Goal: Task Accomplishment & Management: Complete application form

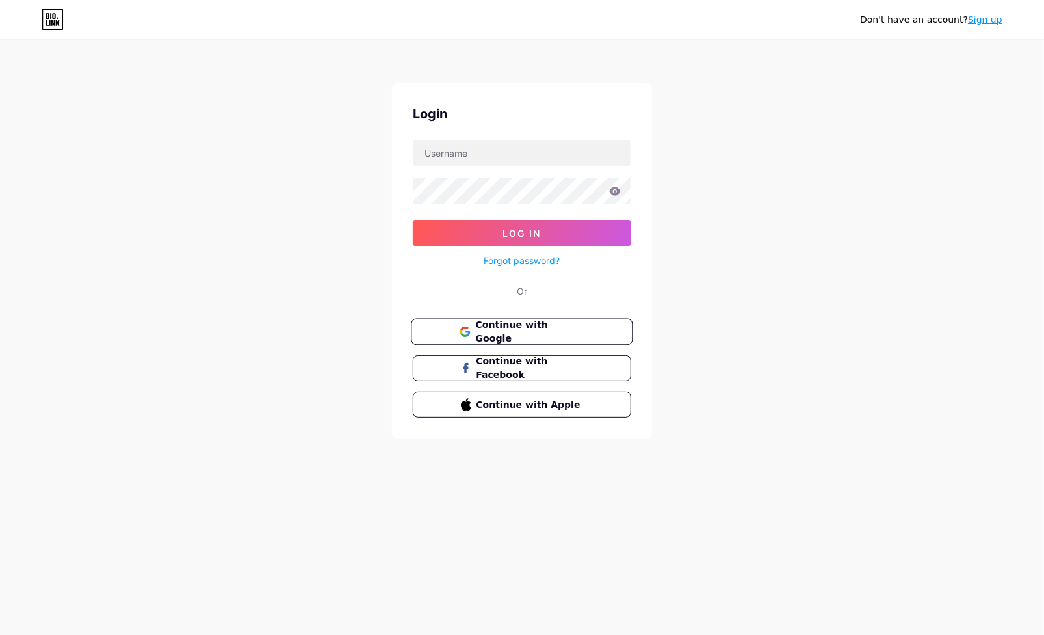
click at [540, 319] on button "Continue with Google" at bounding box center [522, 332] width 222 height 27
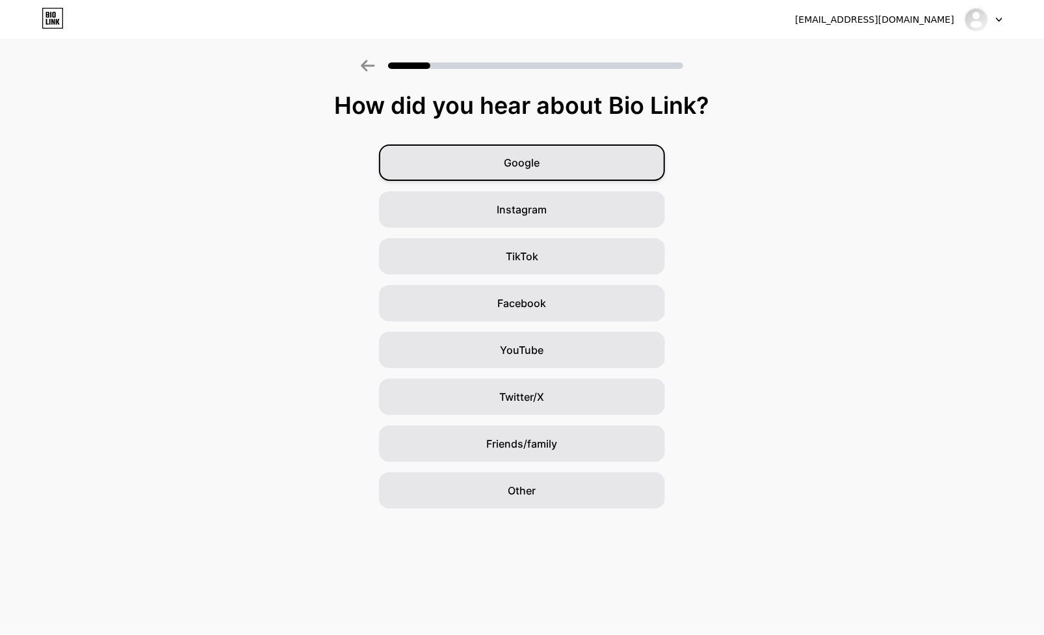
click at [486, 172] on div "Google" at bounding box center [522, 162] width 286 height 36
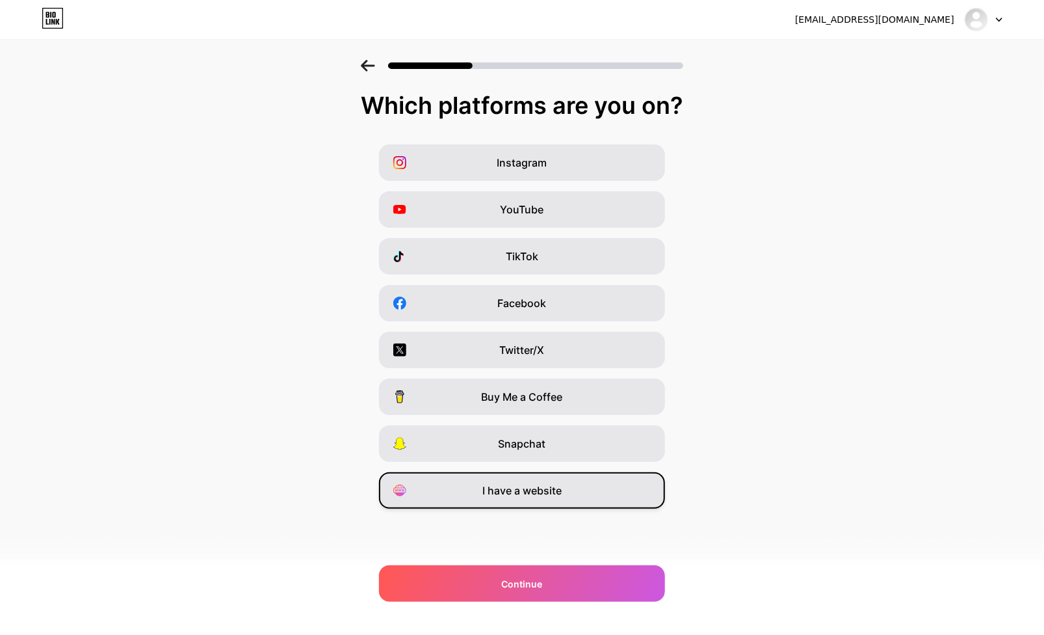
click at [481, 506] on div "I have a website" at bounding box center [522, 490] width 286 height 36
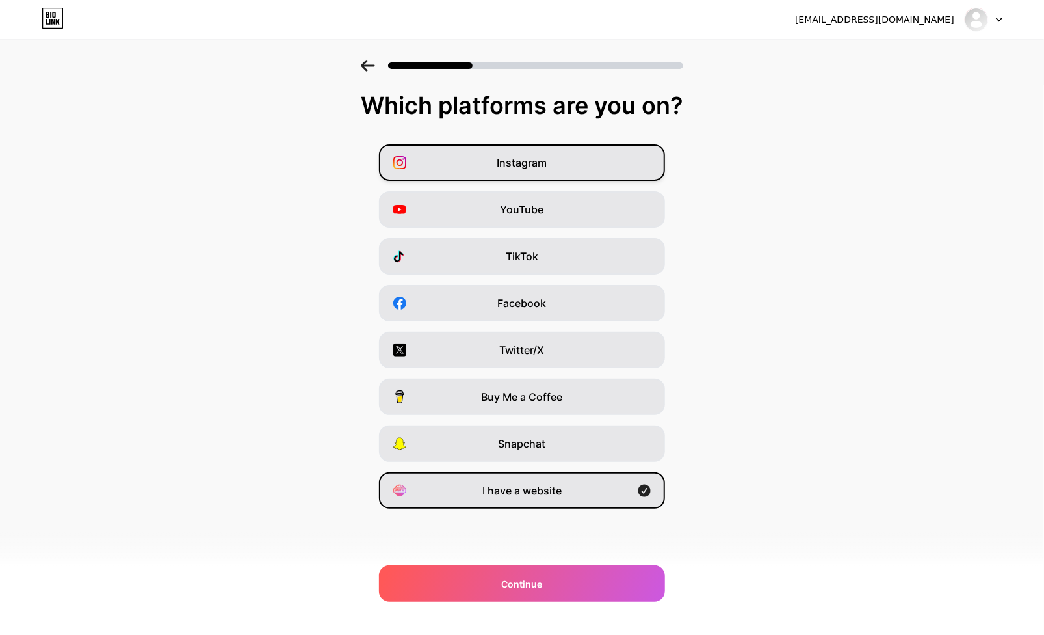
click at [557, 167] on div "Instagram" at bounding box center [522, 162] width 286 height 36
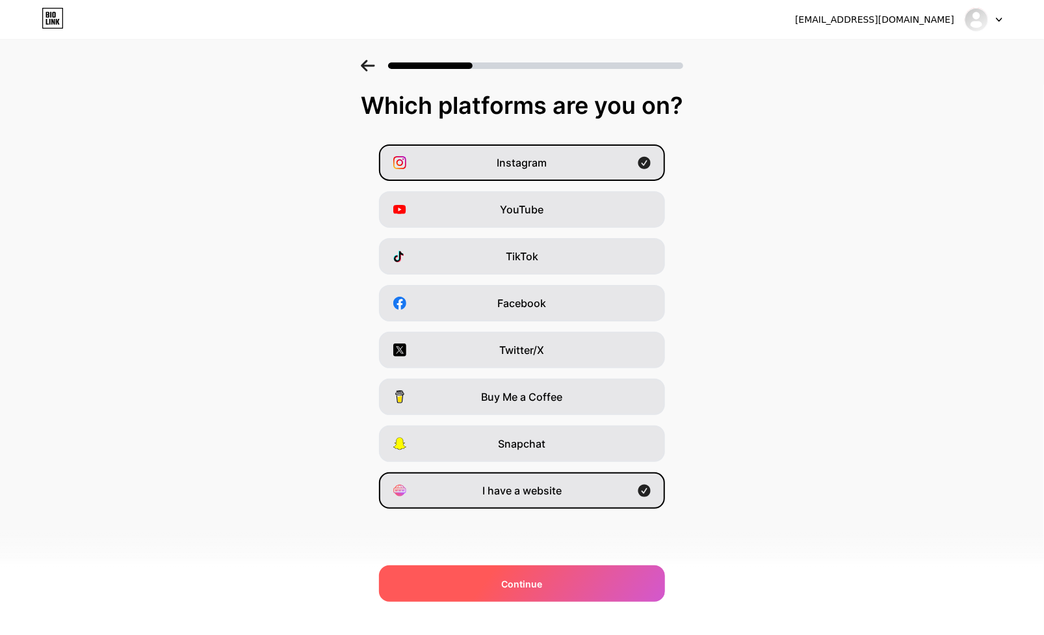
click at [425, 595] on div "Continue" at bounding box center [522, 583] width 286 height 36
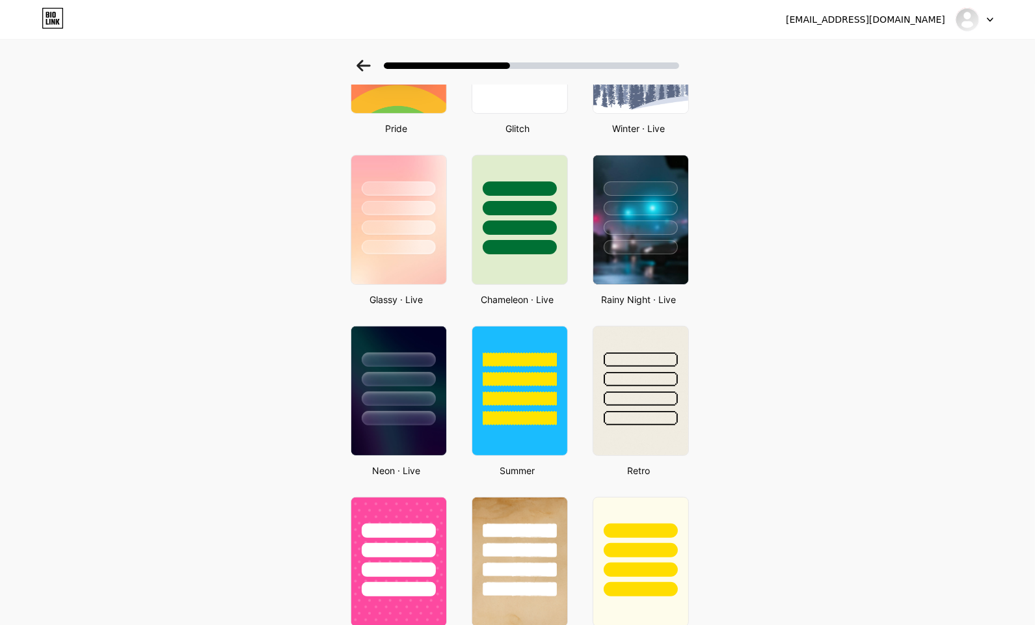
scroll to position [335, 0]
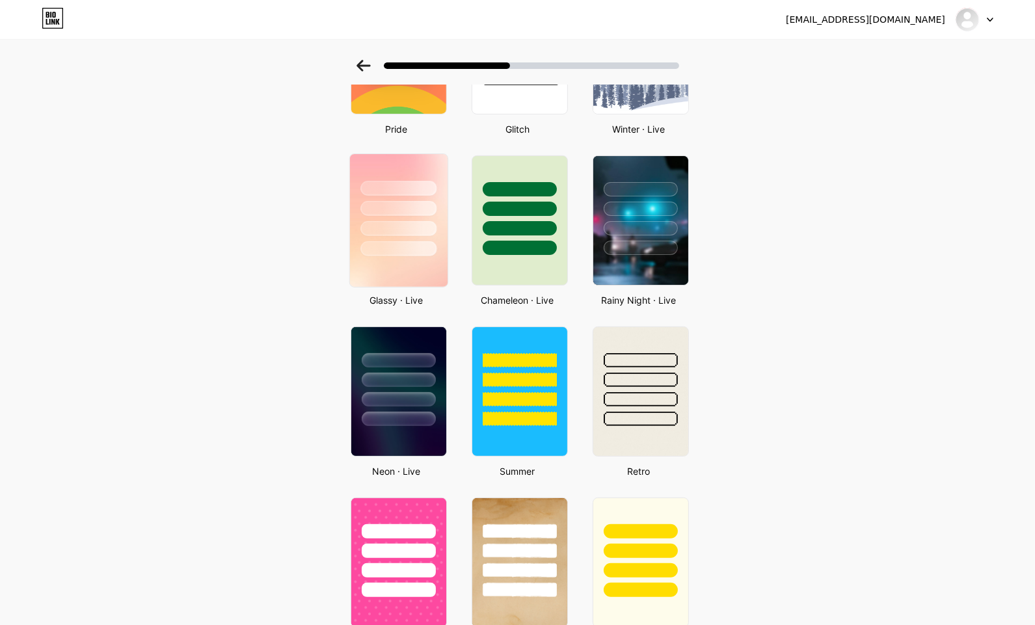
click at [374, 221] on div at bounding box center [398, 228] width 76 height 15
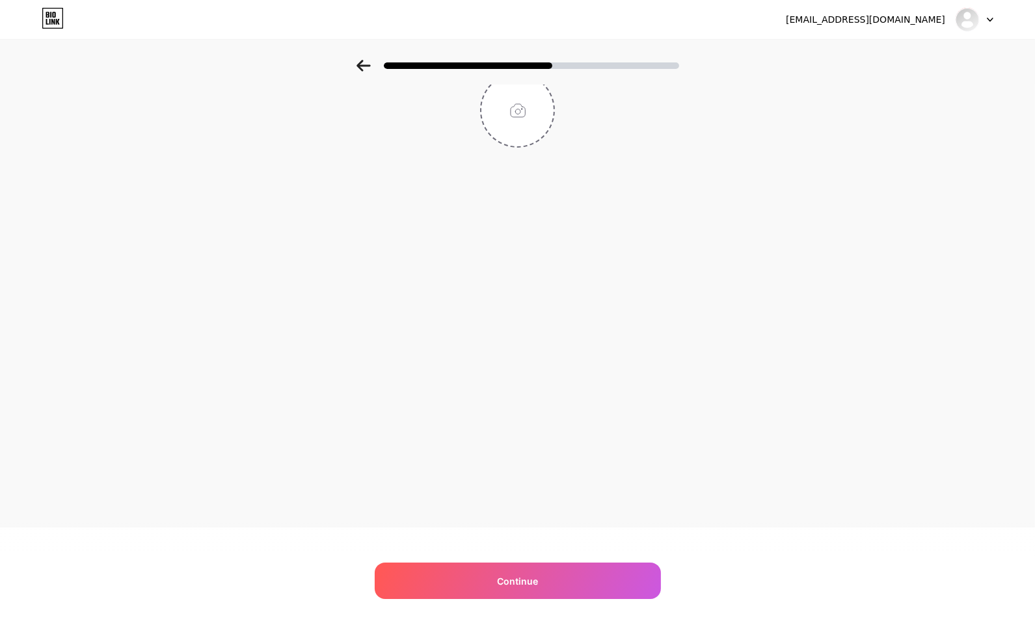
scroll to position [0, 0]
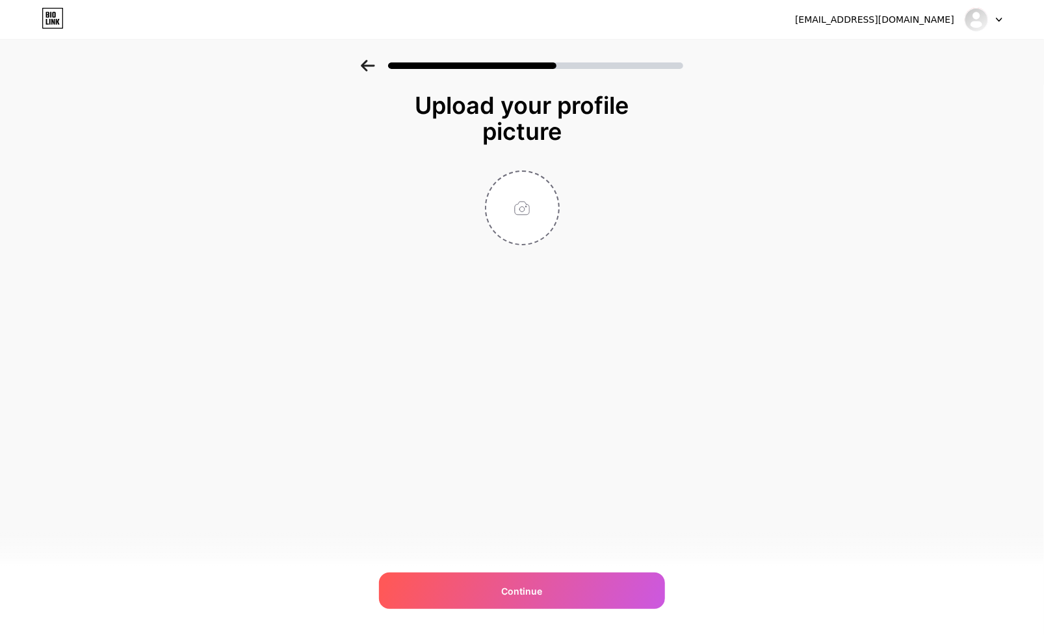
drag, startPoint x: 510, startPoint y: 218, endPoint x: 472, endPoint y: 280, distance: 73.3
click at [472, 280] on div "Upload your profile picture Continue" at bounding box center [522, 201] width 260 height 218
click at [531, 205] on input "file" at bounding box center [522, 208] width 72 height 72
type input "C:\fakepath\Logo1.png"
click at [510, 223] on img at bounding box center [522, 207] width 75 height 75
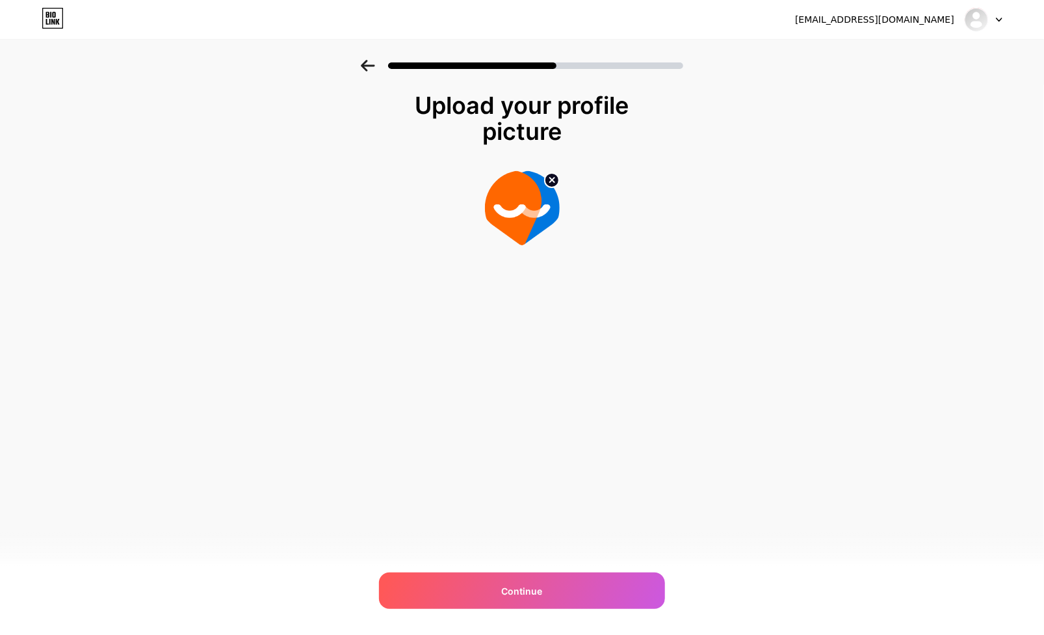
click at [522, 343] on div "[EMAIL_ADDRESS][DOMAIN_NAME] Logout Link Copied Upload your profile picture Con…" at bounding box center [522, 317] width 1044 height 635
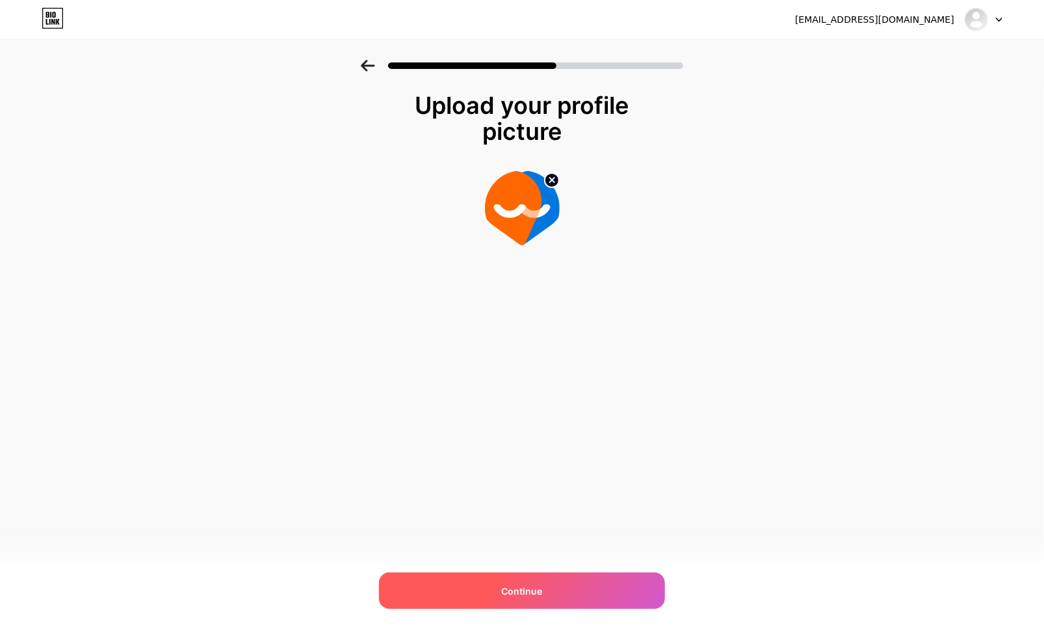
click at [494, 585] on div "Continue" at bounding box center [522, 590] width 286 height 36
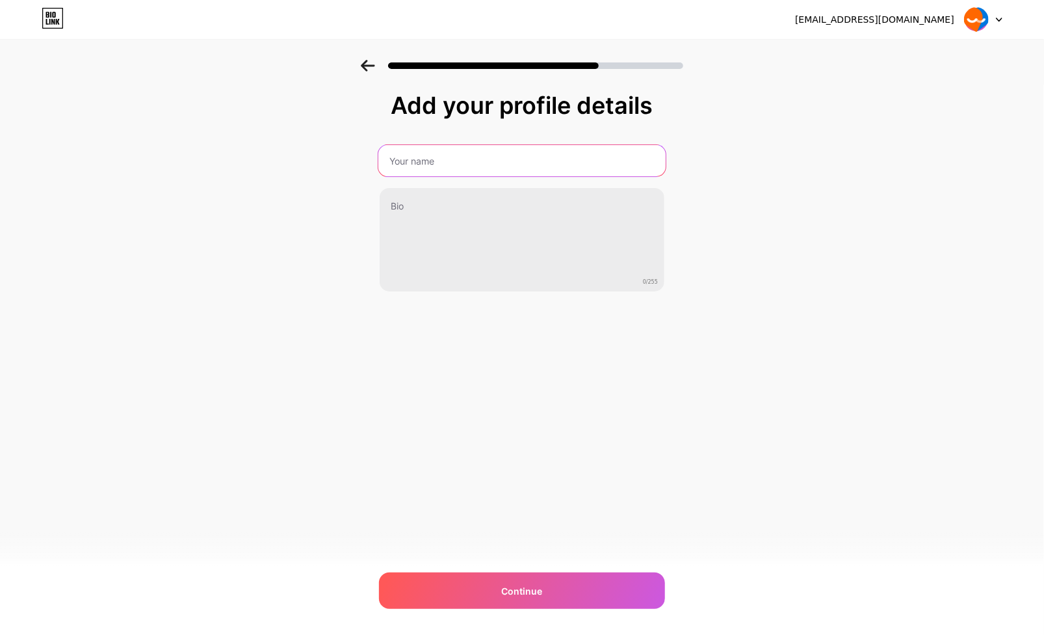
click at [434, 161] on input "text" at bounding box center [522, 160] width 287 height 31
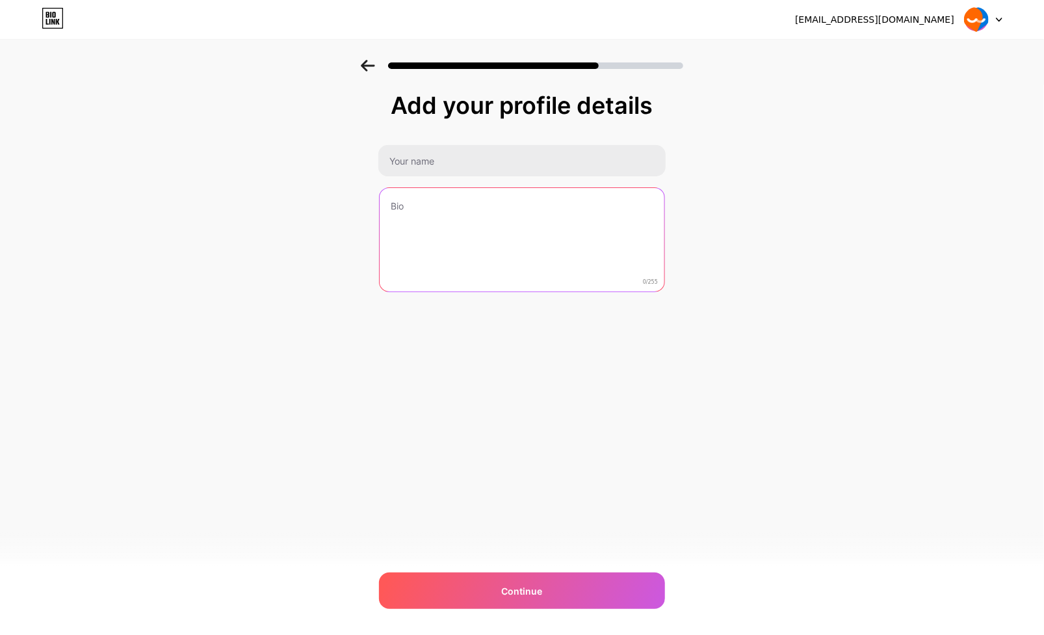
click at [409, 207] on textarea at bounding box center [522, 240] width 285 height 105
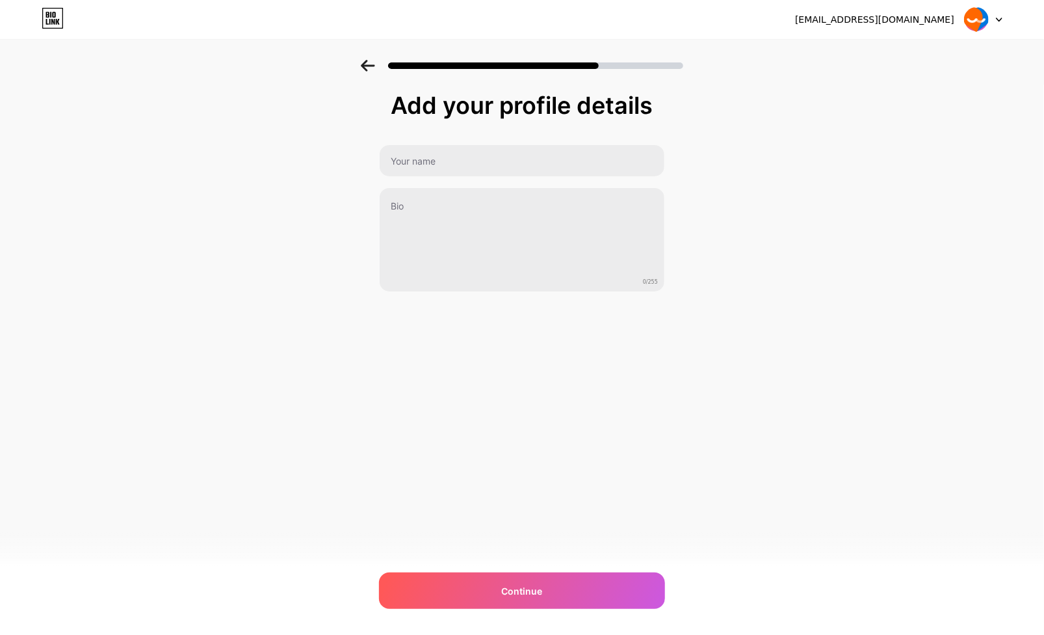
click at [602, 296] on div "Add your profile details 0/255 Continue Error" at bounding box center [522, 224] width 286 height 265
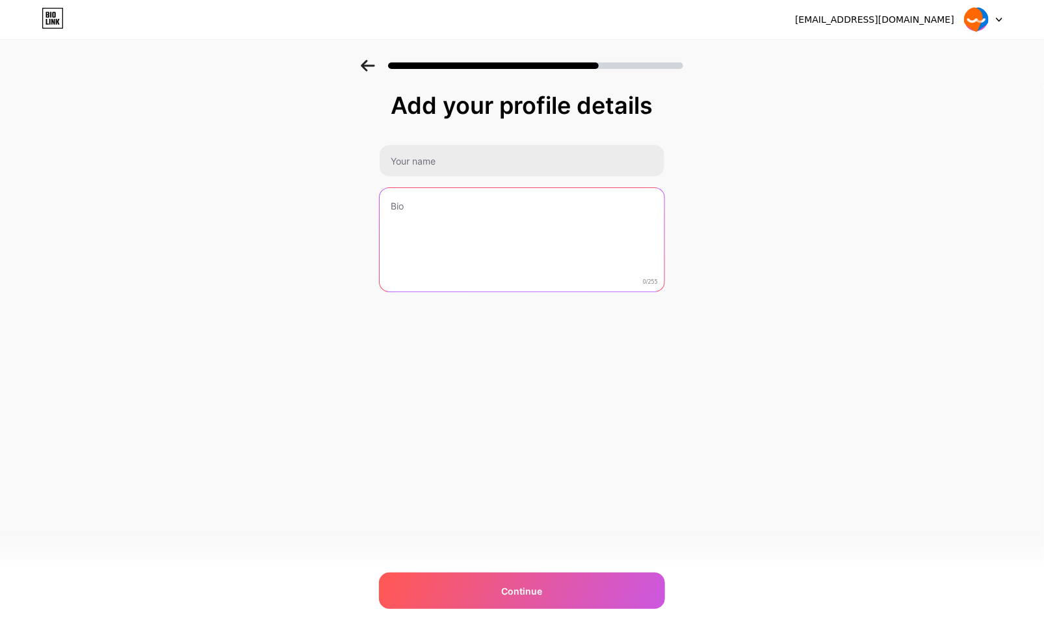
click at [618, 282] on textarea at bounding box center [522, 240] width 285 height 105
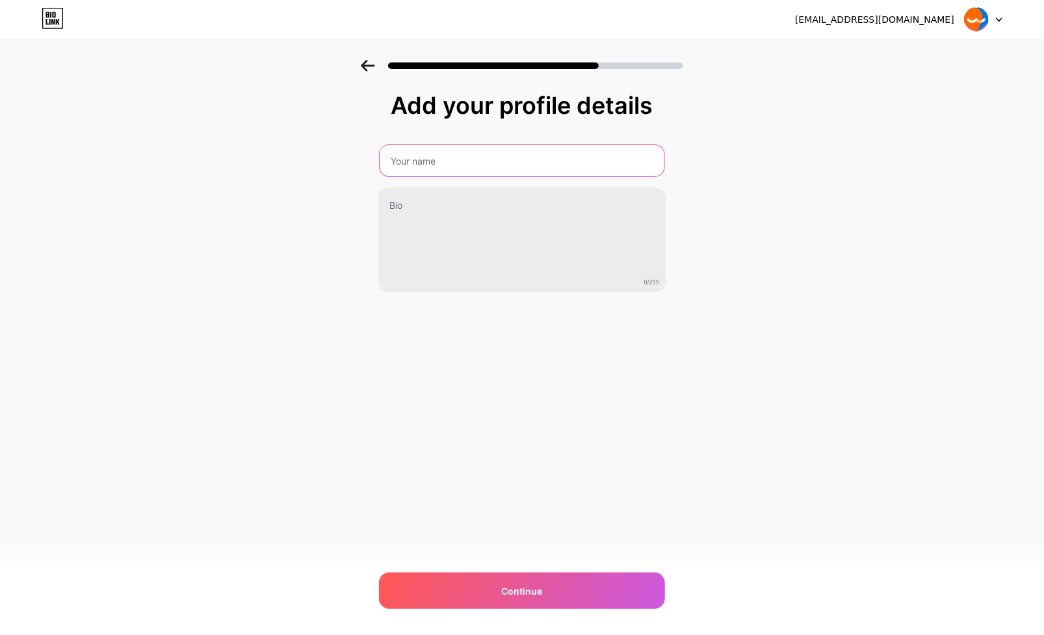
click at [405, 171] on input "text" at bounding box center [522, 160] width 285 height 31
type input "دلبند"
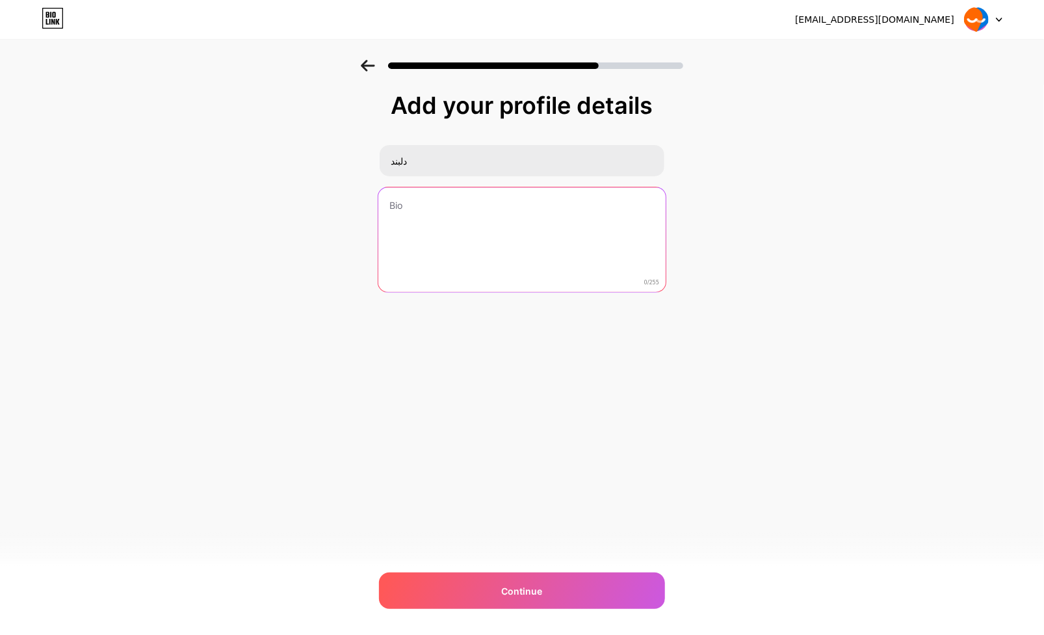
click at [403, 220] on textarea at bounding box center [522, 240] width 287 height 106
type textarea "س"
type textarea "ر"
paste textarea "delband"
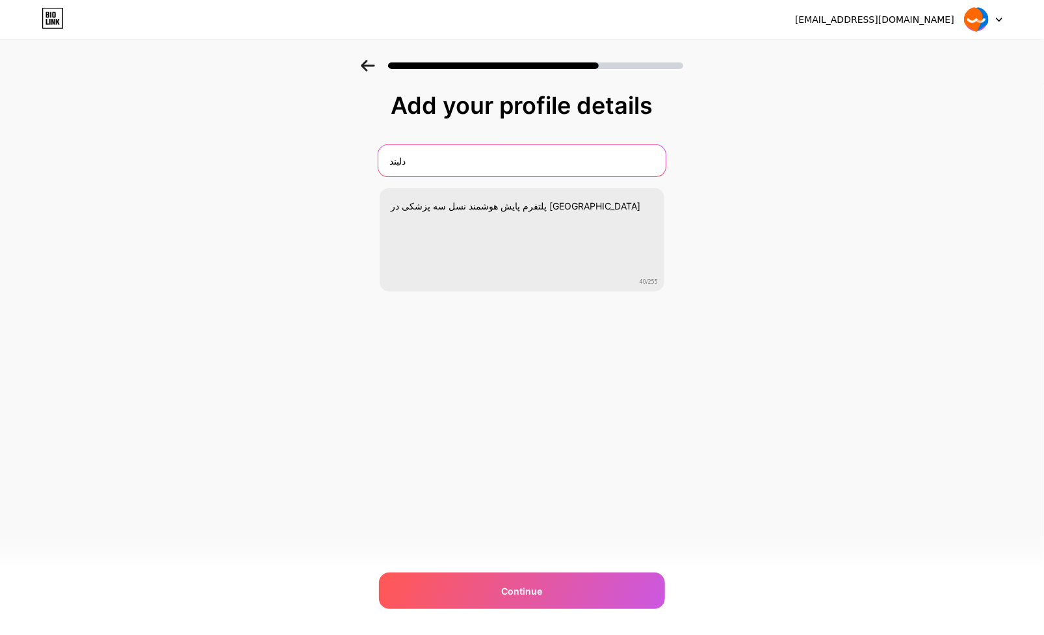
click at [449, 160] on input "دلبند" at bounding box center [522, 160] width 287 height 31
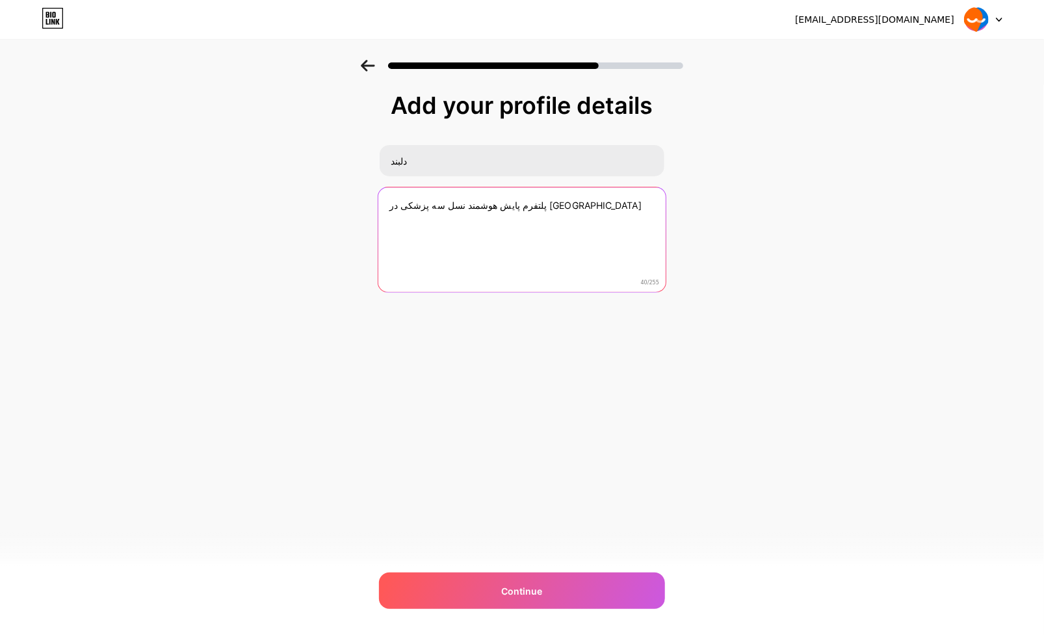
click at [590, 215] on textarea "پلتفرم پایش هوشمند نسل سه پزشکی در [GEOGRAPHIC_DATA]" at bounding box center [522, 240] width 287 height 106
drag, startPoint x: 405, startPoint y: 202, endPoint x: 359, endPoint y: 202, distance: 45.5
click at [359, 202] on div "Add your profile details دلبند پلتفرم پایش هوشمند نسل سه پزشکی در [GEOGRAPHIC_D…" at bounding box center [522, 208] width 1044 height 297
click at [395, 204] on textarea "پلتفرم پایش هوشمند نسل سه پزشکی در [GEOGRAPHIC_DATA]" at bounding box center [522, 240] width 287 height 106
click at [391, 204] on textarea "پلتفرم پایش هوشمند نسل سه پزشکی در [GEOGRAPHIC_DATA]" at bounding box center [522, 240] width 287 height 106
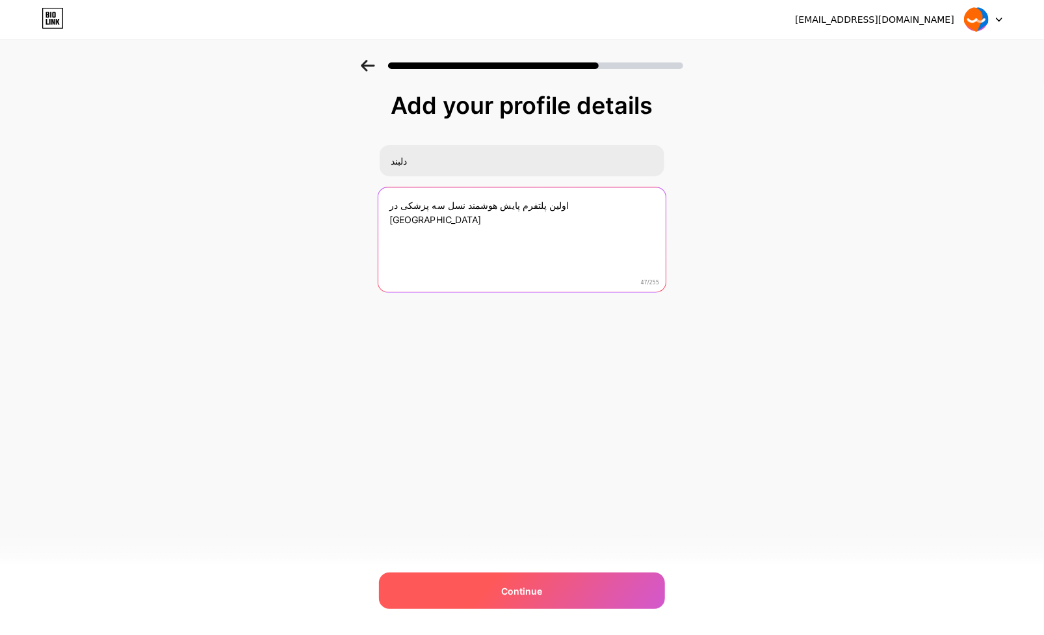
type textarea "اولین پلتفرم پایش هوشمند نسل سه پزشکی در [GEOGRAPHIC_DATA]"
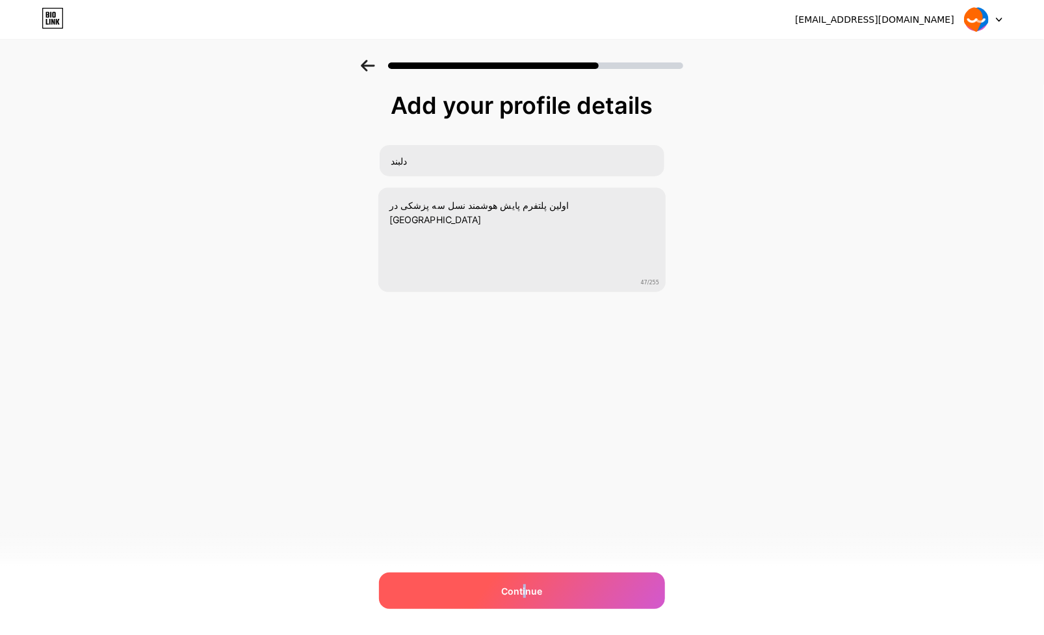
click at [523, 587] on span "Continue" at bounding box center [522, 591] width 41 height 14
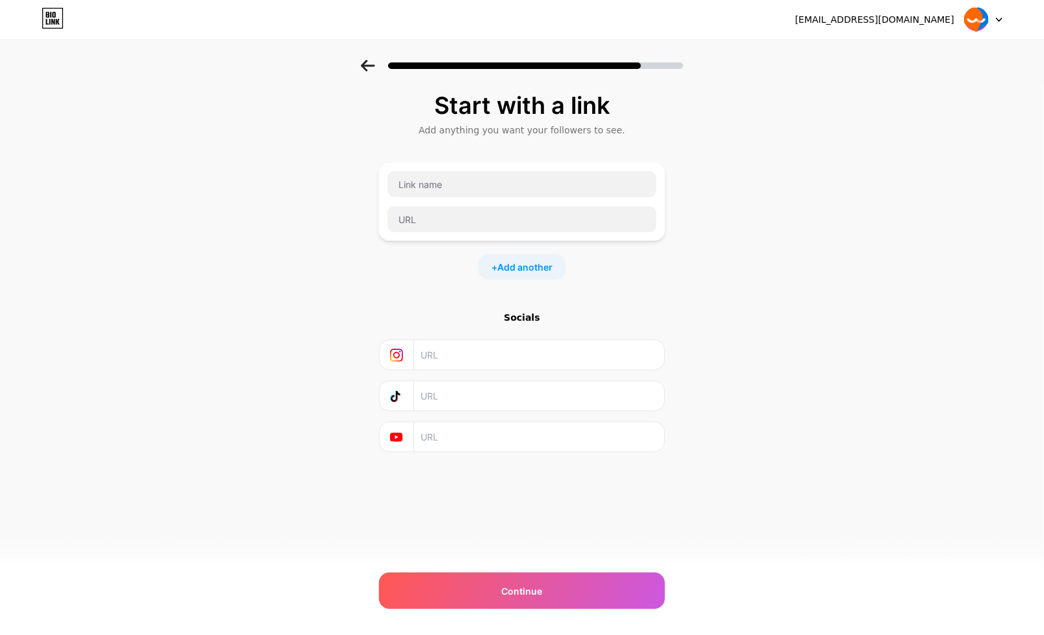
click at [489, 369] on div "Socials" at bounding box center [522, 381] width 286 height 141
click at [431, 173] on input "text" at bounding box center [522, 184] width 269 height 26
click at [423, 218] on input "text" at bounding box center [522, 219] width 269 height 26
click at [431, 185] on input "text" at bounding box center [522, 184] width 269 height 26
click at [453, 354] on input "text" at bounding box center [539, 354] width 236 height 29
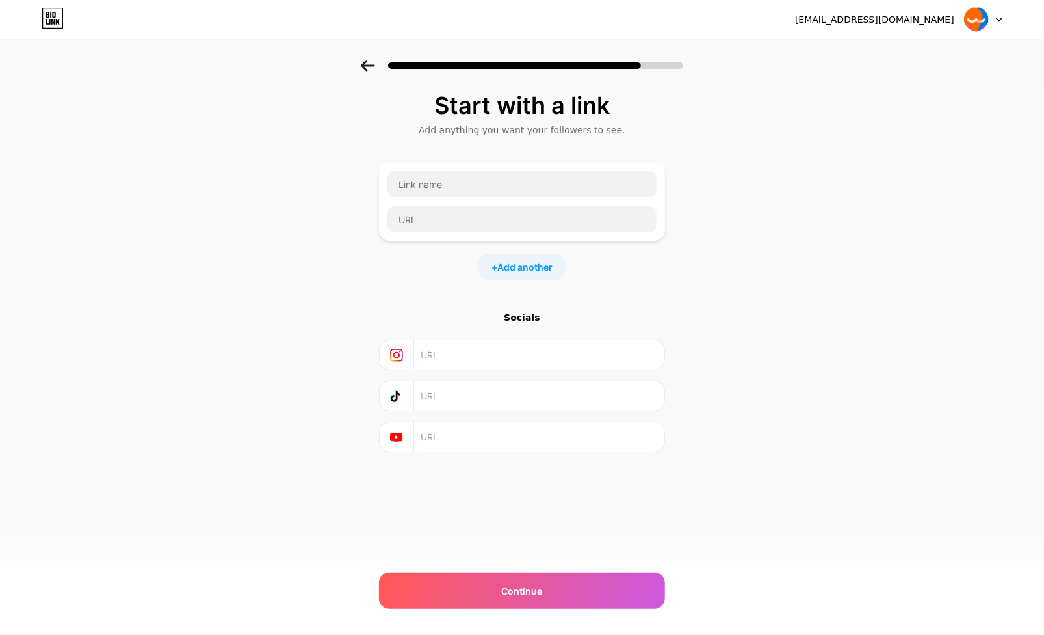
click at [450, 422] on input "text" at bounding box center [539, 436] width 236 height 29
click at [450, 412] on div "Socials" at bounding box center [522, 381] width 286 height 141
click at [436, 395] on input "text" at bounding box center [539, 395] width 236 height 29
click at [432, 375] on div "Socials" at bounding box center [522, 381] width 286 height 141
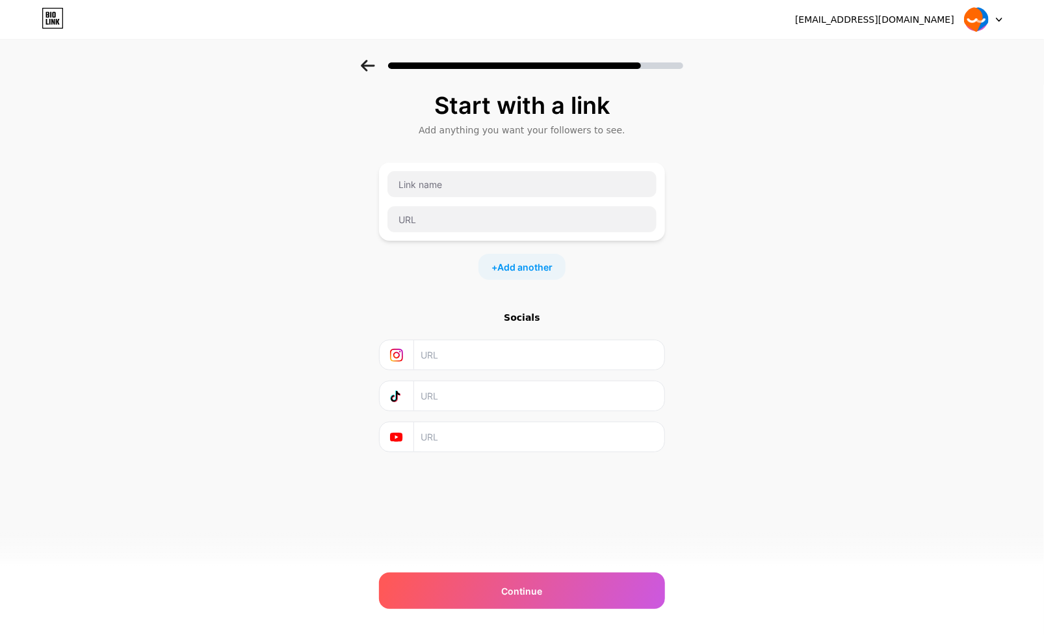
click at [432, 358] on input "text" at bounding box center [539, 354] width 236 height 29
click at [445, 191] on input "text" at bounding box center [522, 184] width 269 height 26
click at [691, 200] on div "Start with a link Add anything you want your followers to see. + Add another So…" at bounding box center [522, 288] width 1044 height 457
click at [423, 184] on input "text" at bounding box center [522, 184] width 269 height 26
click at [463, 366] on input "text" at bounding box center [539, 354] width 236 height 29
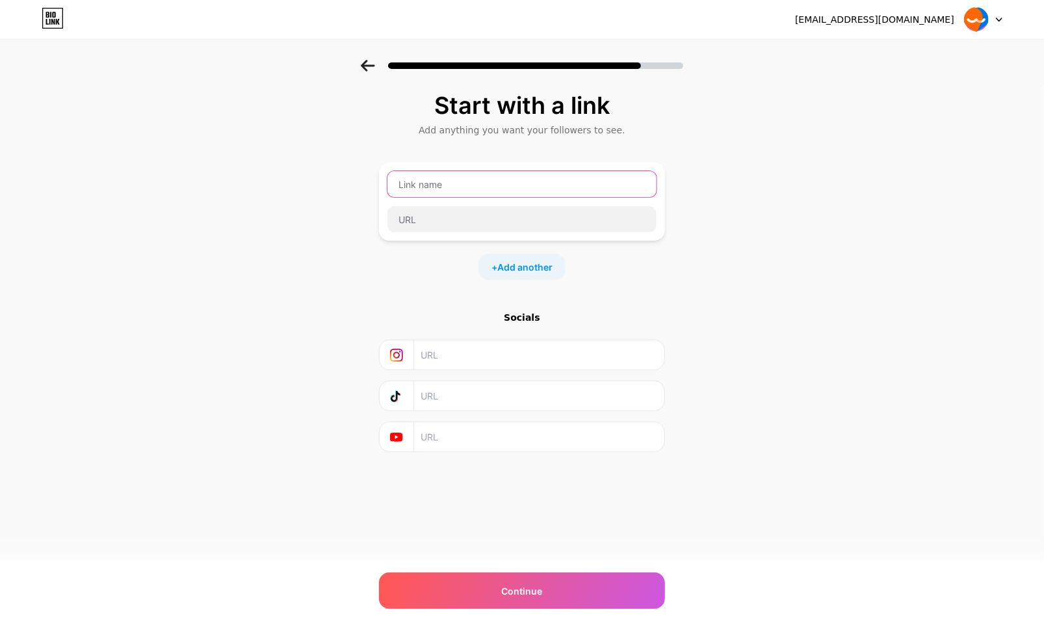
drag, startPoint x: 436, startPoint y: 193, endPoint x: 439, endPoint y: 201, distance: 8.8
click at [436, 192] on input "text" at bounding box center [522, 184] width 269 height 26
click at [519, 323] on div "Socials" at bounding box center [522, 317] width 286 height 13
click at [509, 265] on span "Add another" at bounding box center [525, 267] width 55 height 14
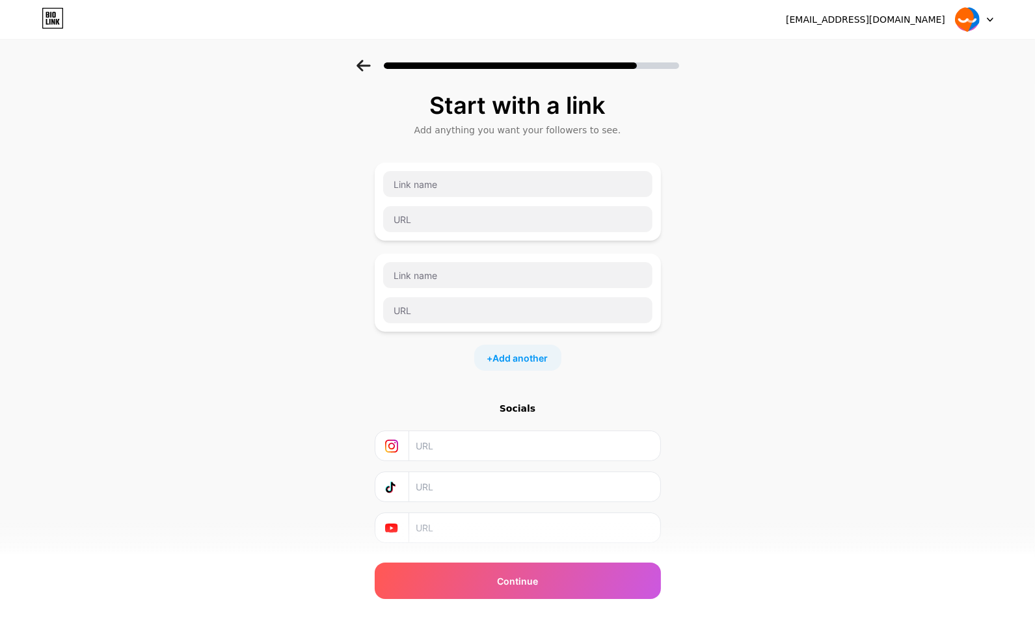
click at [467, 204] on div at bounding box center [517, 201] width 271 height 62
click at [460, 184] on input "text" at bounding box center [517, 184] width 269 height 26
type input "وبسایت"
click at [403, 278] on input "text" at bounding box center [517, 275] width 269 height 26
type input ";"
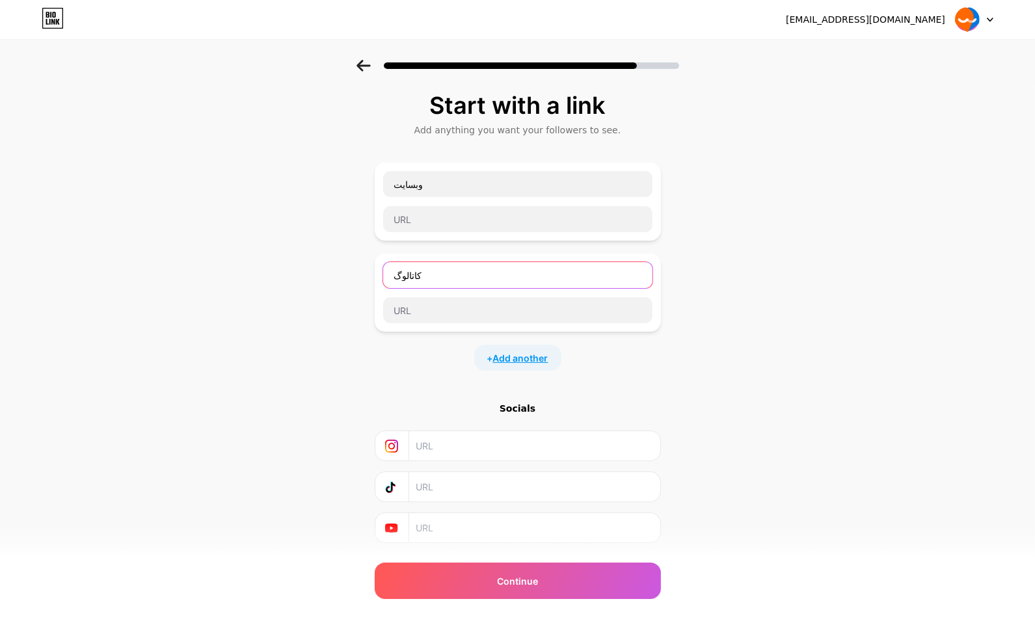
type input "کاتالوگ"
click at [527, 355] on span "Add another" at bounding box center [520, 358] width 55 height 14
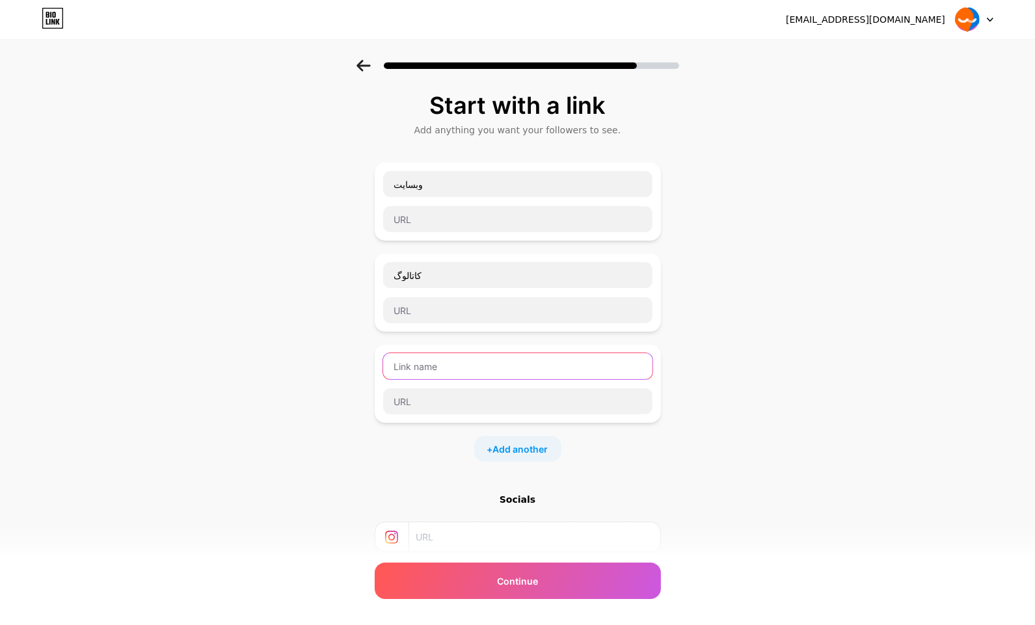
click at [440, 358] on input "text" at bounding box center [517, 366] width 269 height 26
type input "فرم پیشنهاد سازمانی"
click at [500, 447] on span "Add another" at bounding box center [520, 449] width 55 height 14
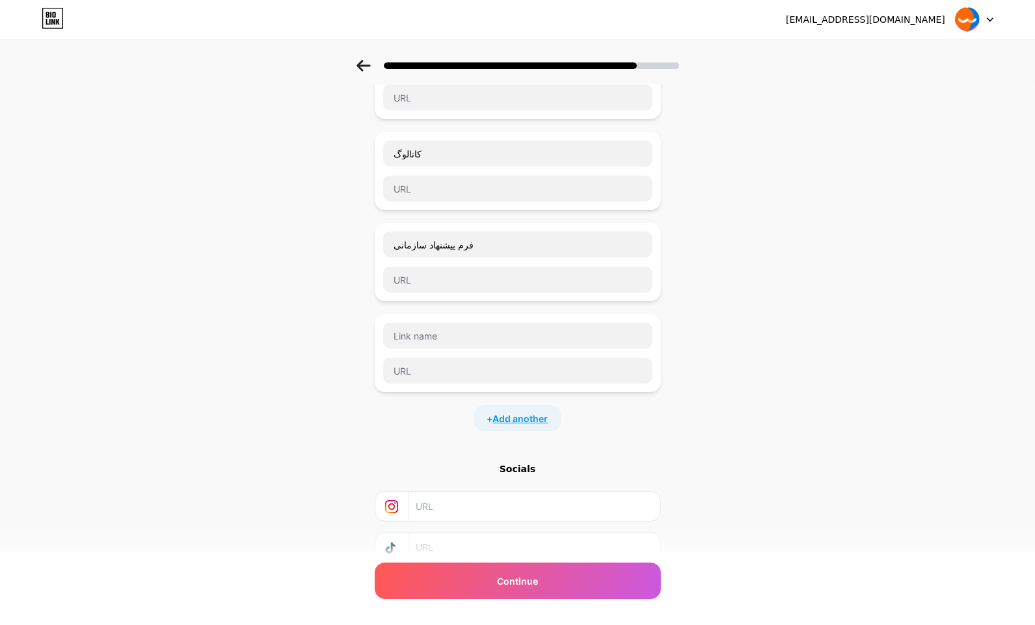
scroll to position [130, 0]
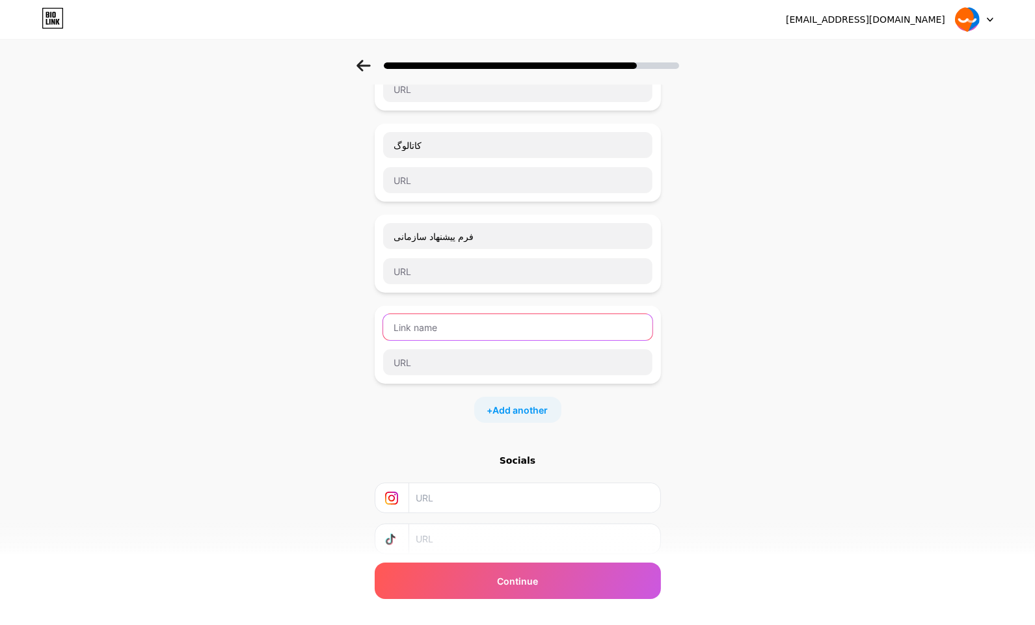
click at [397, 325] on input "text" at bounding box center [517, 327] width 269 height 26
type input "پیام رسان بله"
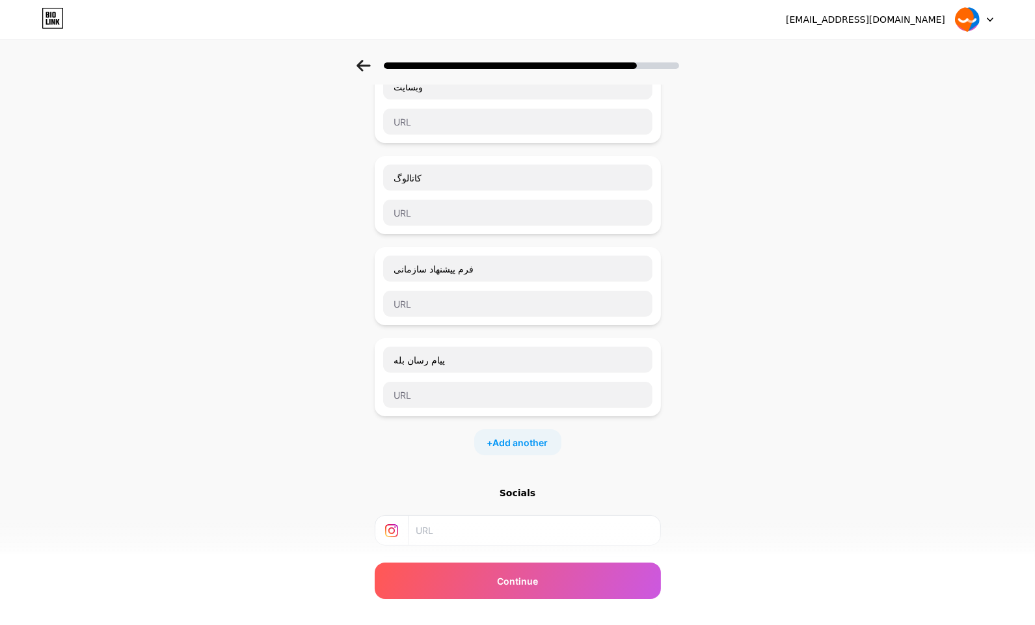
scroll to position [0, 0]
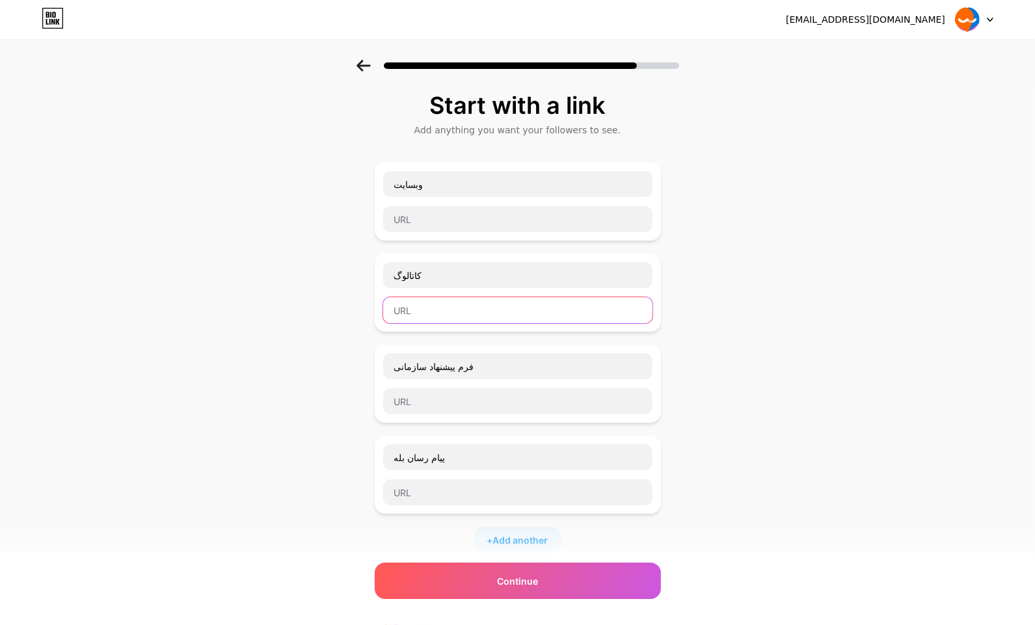
click at [431, 306] on input "text" at bounding box center [517, 310] width 269 height 26
paste input "[URL][DOMAIN_NAME]"
type input "[URL][DOMAIN_NAME]"
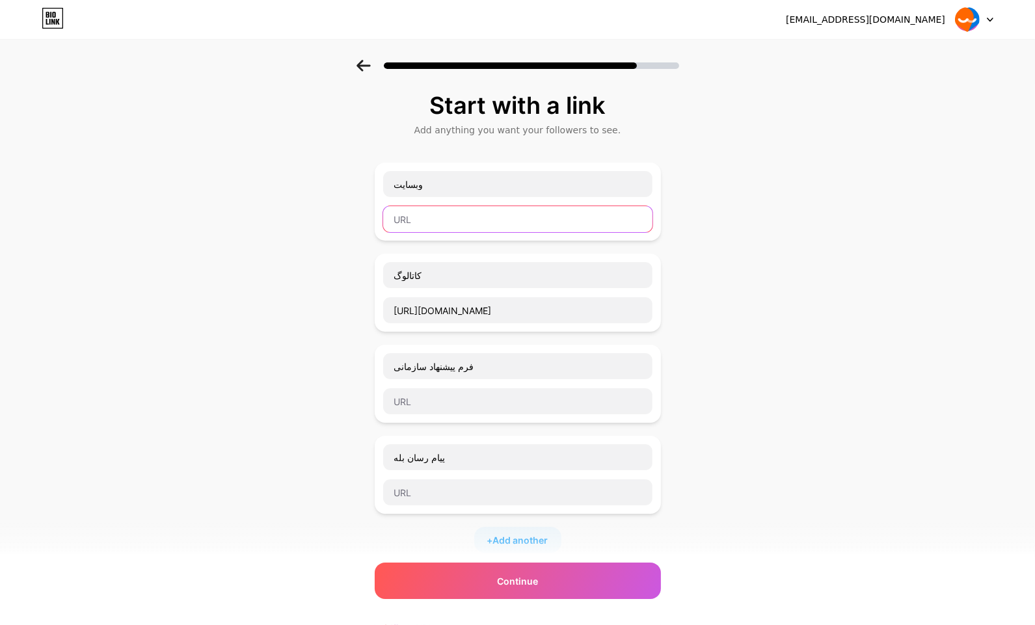
click at [432, 213] on input "text" at bounding box center [517, 219] width 269 height 26
paste input "[URL][DOMAIN_NAME]"
type input "[URL][DOMAIN_NAME]"
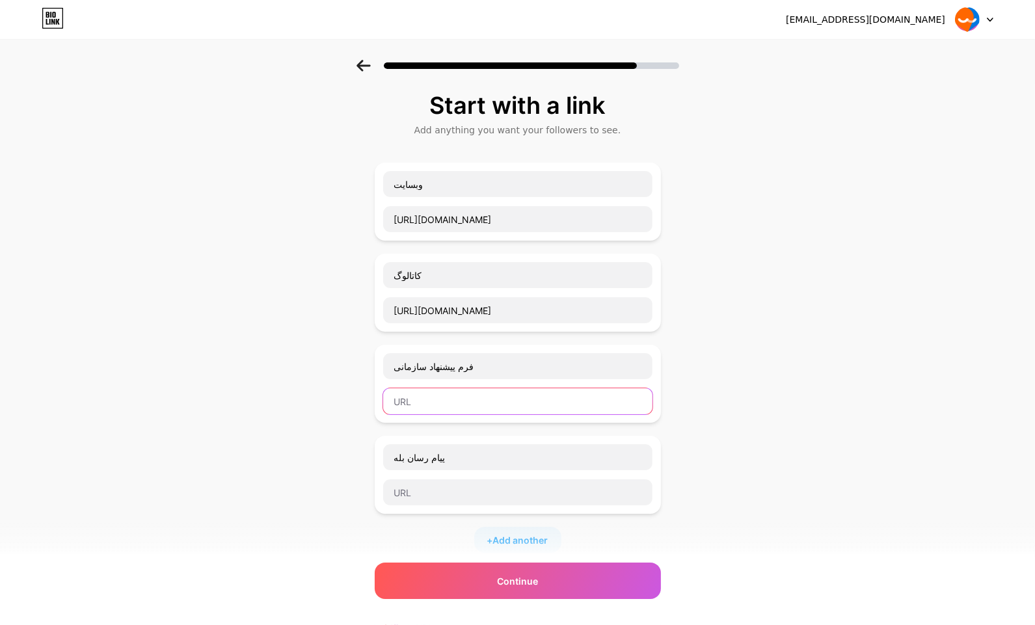
click at [421, 409] on input "text" at bounding box center [517, 401] width 269 height 26
paste input "[URL][DOMAIN_NAME][DOMAIN_NAME]"
click at [448, 470] on div "پیام رسان بله" at bounding box center [517, 475] width 271 height 62
click at [477, 406] on input "[URL][DOMAIN_NAME][DOMAIN_NAME]" at bounding box center [517, 401] width 269 height 26
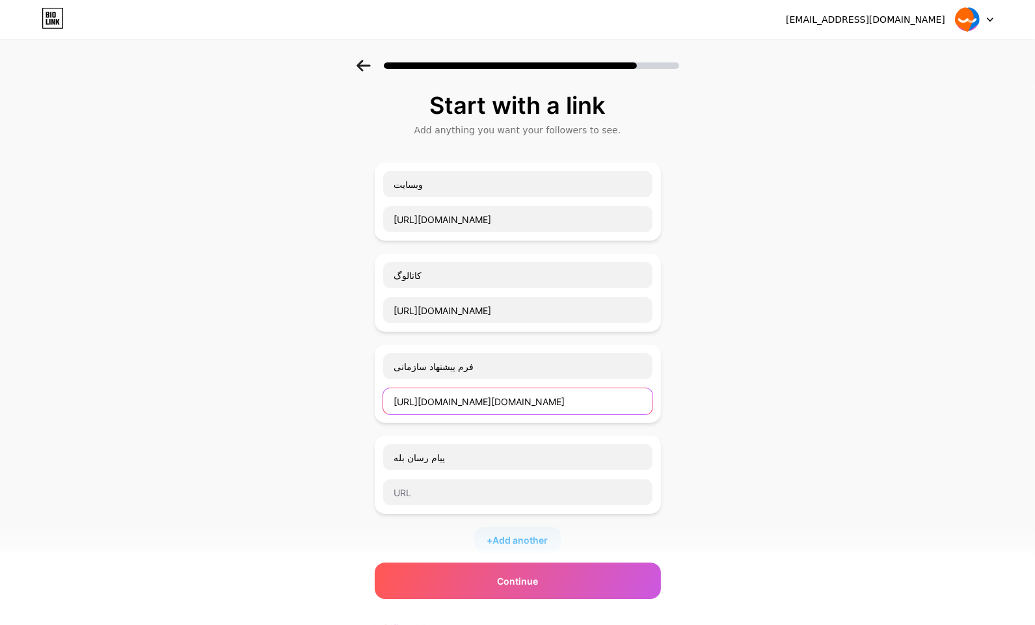
click at [477, 406] on input "[URL][DOMAIN_NAME][DOMAIN_NAME]" at bounding box center [517, 401] width 269 height 26
paste input "[DOMAIN_NAME][URL]"
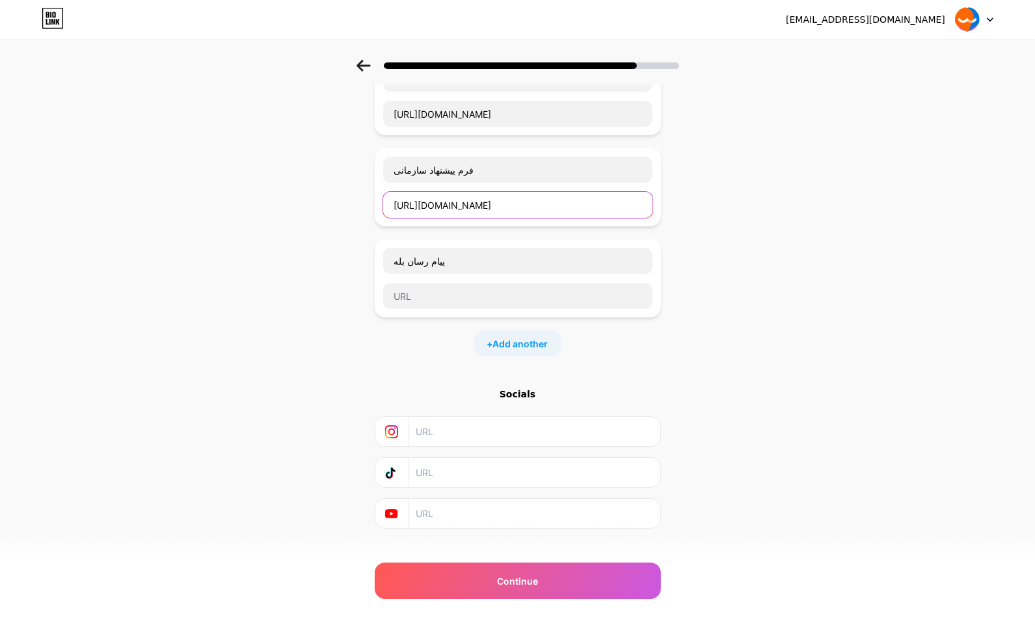
scroll to position [214, 0]
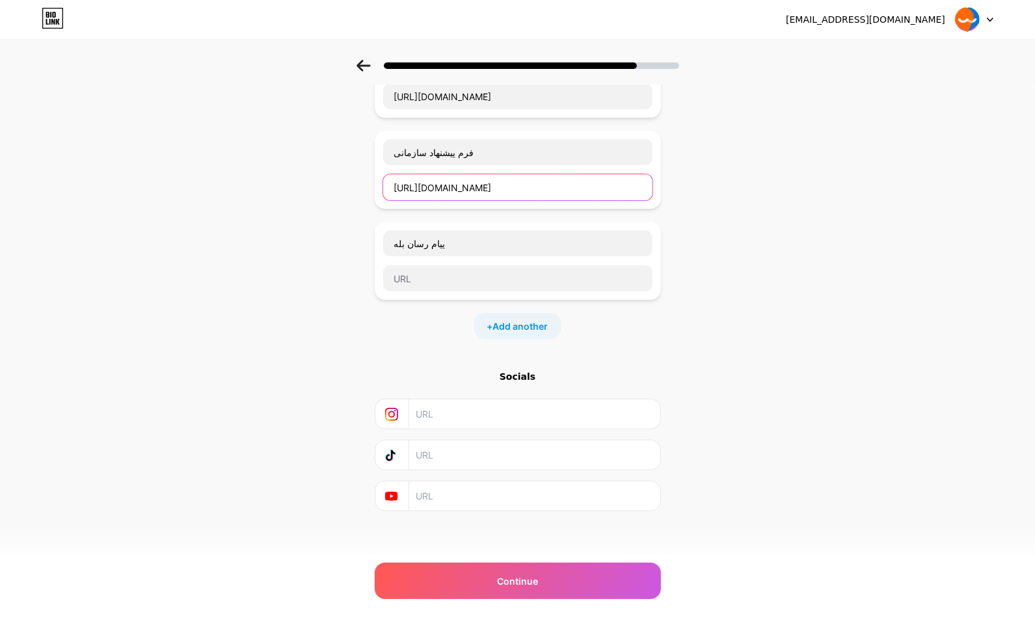
type input "[URL][DOMAIN_NAME]"
click at [432, 412] on input "text" at bounding box center [534, 413] width 236 height 29
paste input "[URL][DOMAIN_NAME][DOMAIN_NAME]"
type input "[URL][DOMAIN_NAME][DOMAIN_NAME]"
click at [463, 261] on div "پیام رسان بله" at bounding box center [517, 261] width 271 height 62
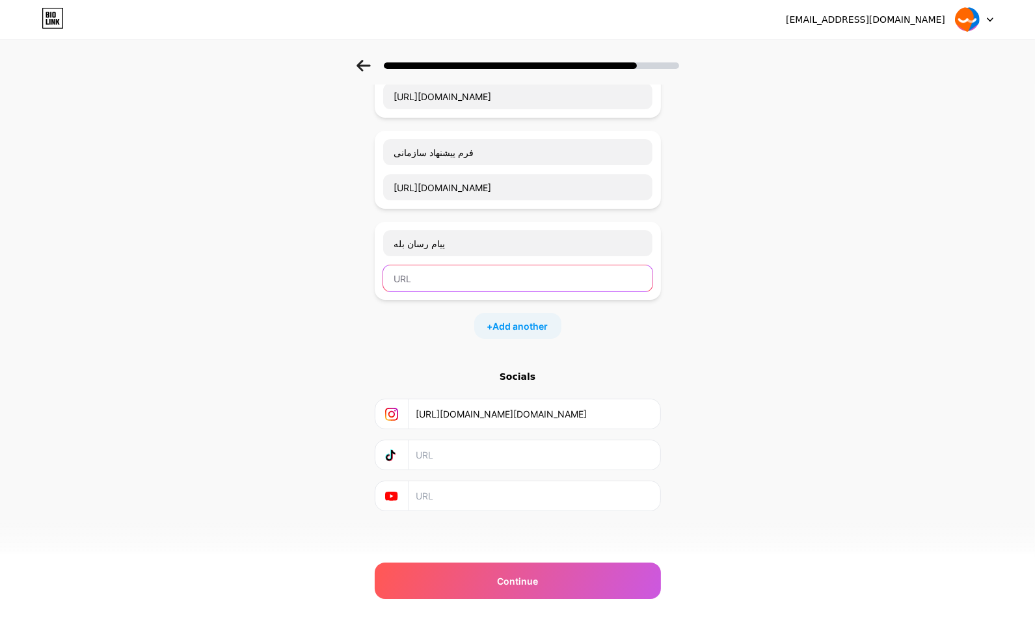
click at [460, 286] on input "text" at bounding box center [517, 278] width 269 height 26
click at [419, 287] on input "text" at bounding box center [517, 278] width 269 height 26
paste input "[URL]"
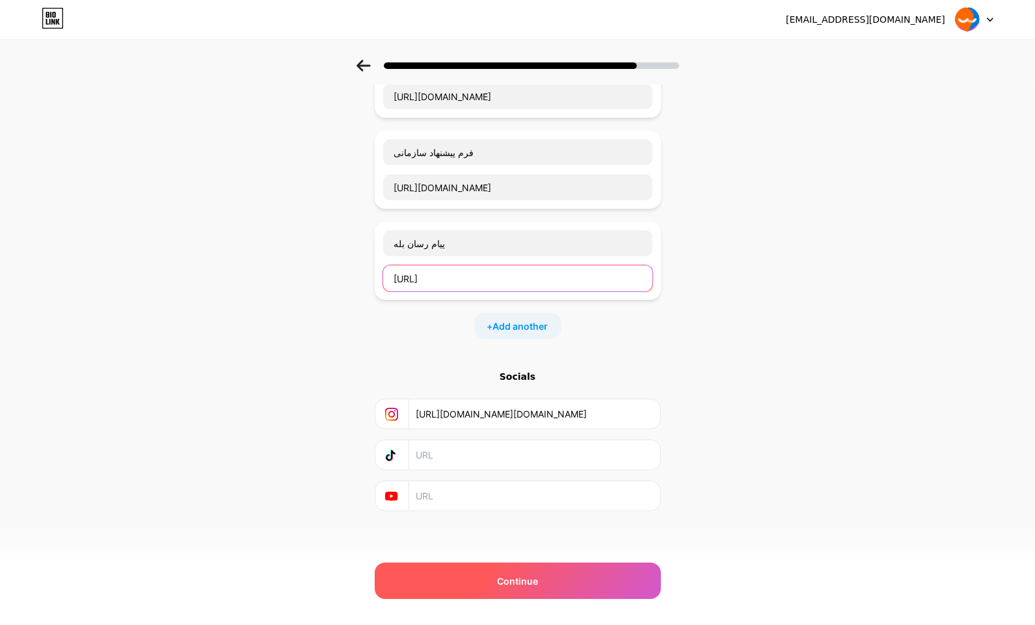
type input "[URL]"
click at [479, 577] on div "Continue" at bounding box center [518, 581] width 286 height 36
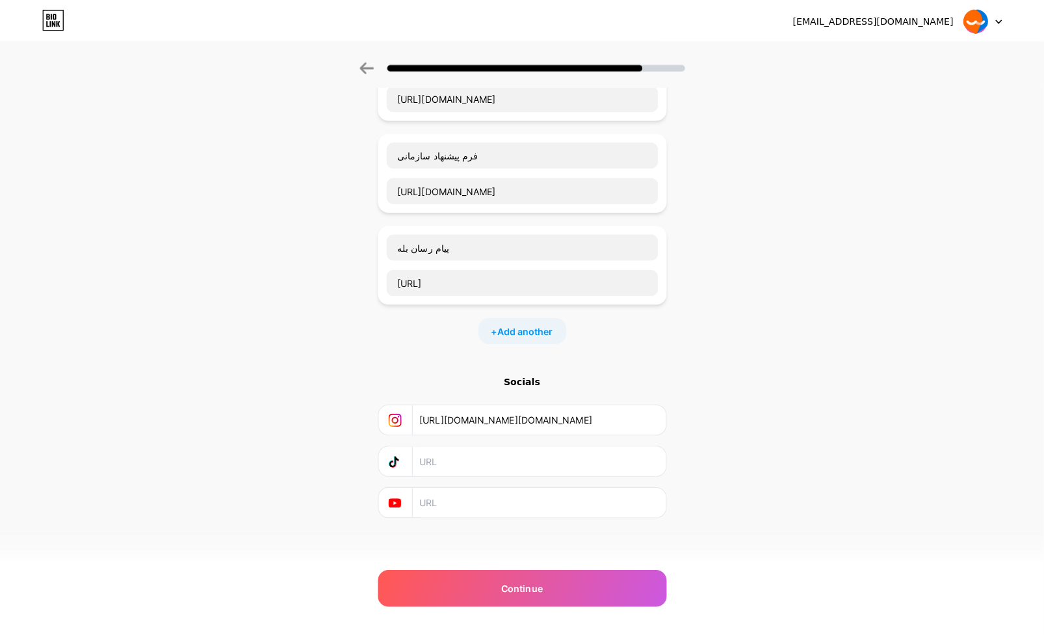
scroll to position [0, 0]
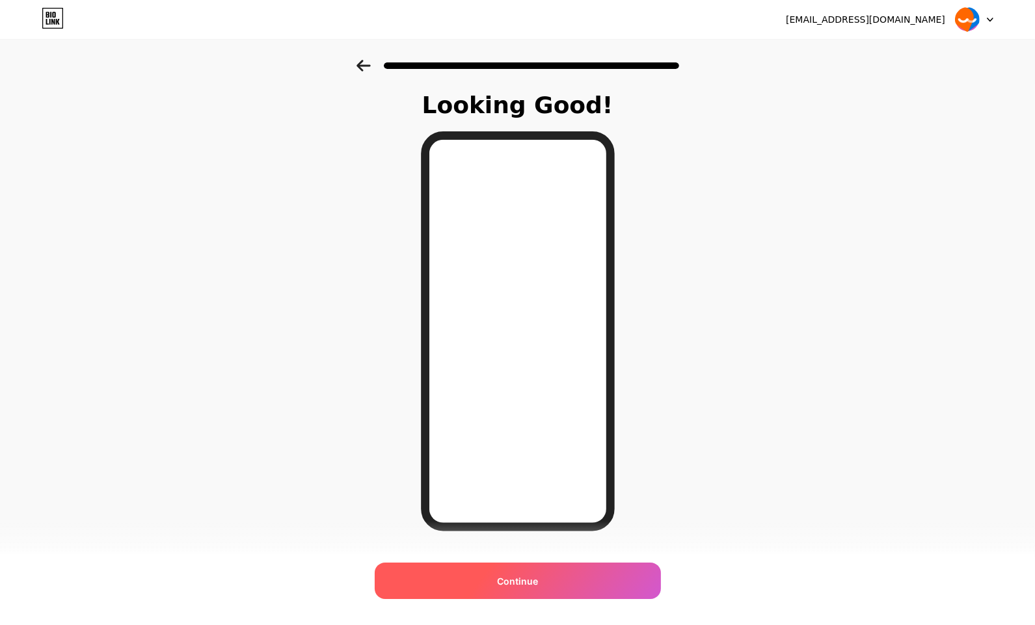
click at [515, 572] on div "Continue" at bounding box center [518, 581] width 286 height 36
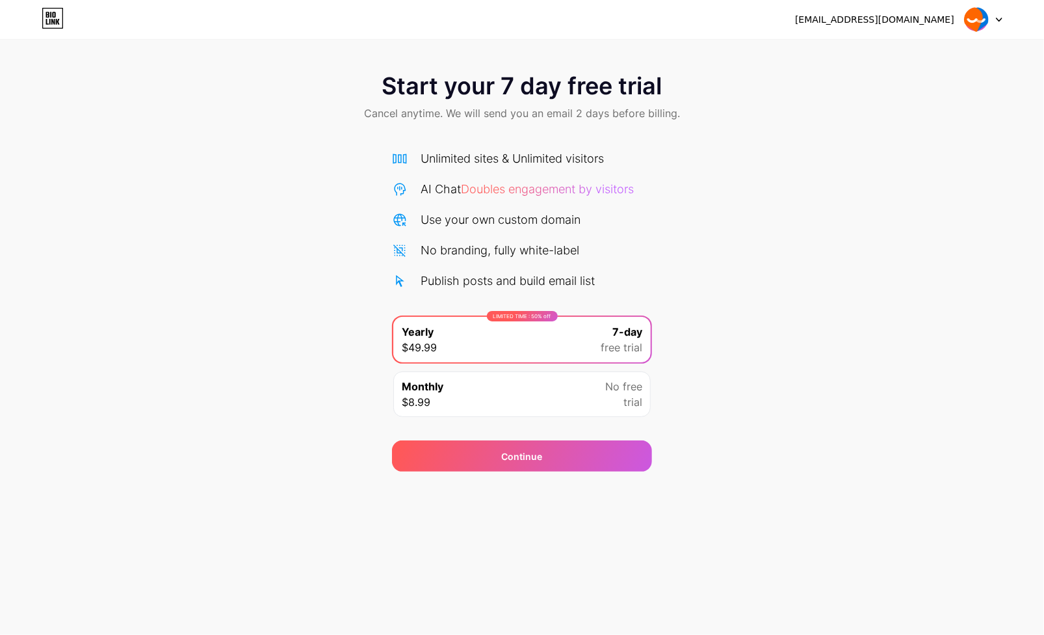
click at [429, 399] on span "$8.99" at bounding box center [416, 402] width 29 height 16
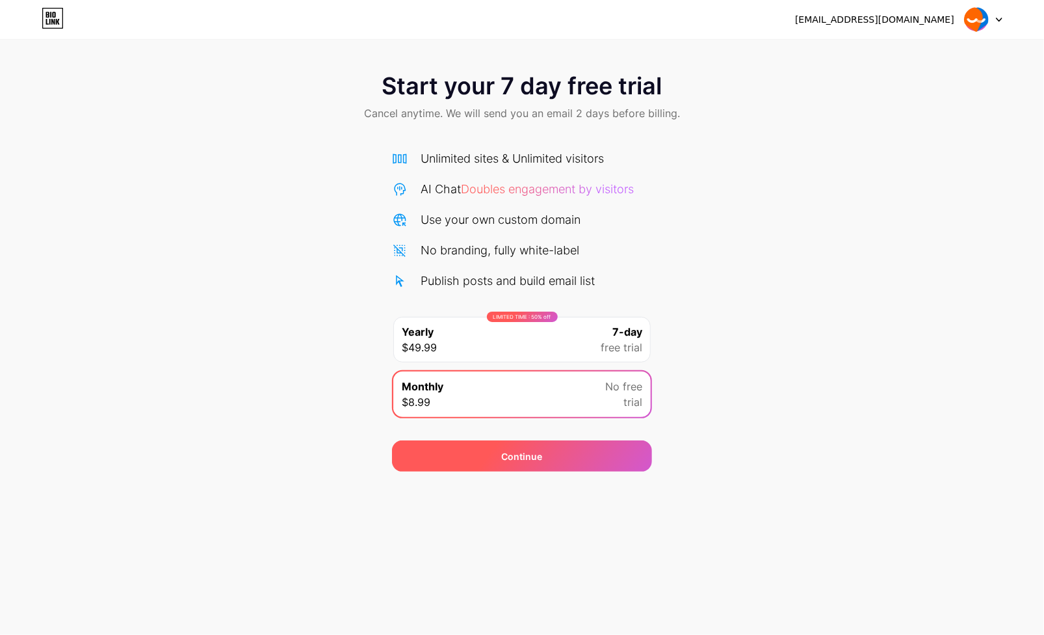
click at [457, 467] on div "Continue" at bounding box center [522, 455] width 260 height 31
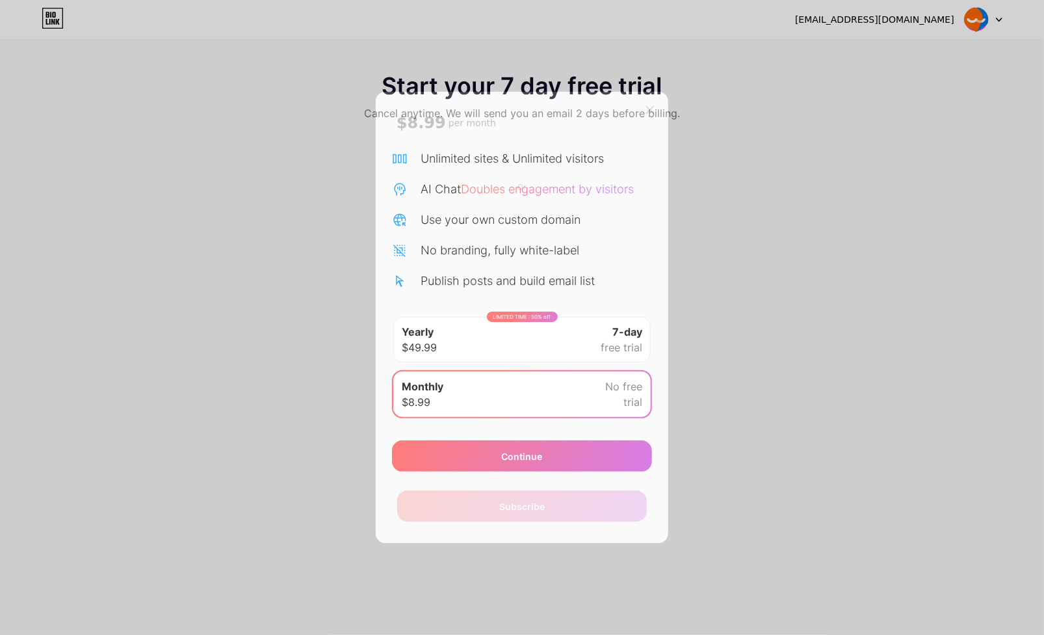
click at [647, 106] on icon at bounding box center [650, 110] width 10 height 10
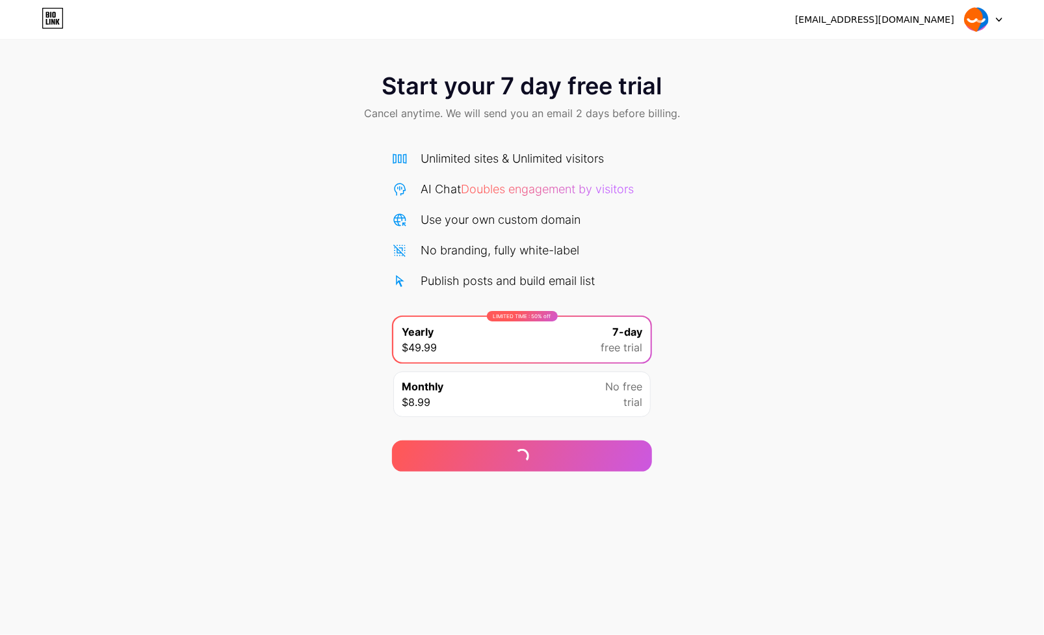
click at [996, 23] on div at bounding box center [984, 19] width 38 height 23
click at [911, 25] on div "[EMAIL_ADDRESS][DOMAIN_NAME]" at bounding box center [874, 20] width 159 height 14
click at [51, 20] on icon at bounding box center [52, 22] width 3 height 6
click at [932, 15] on div "[EMAIL_ADDRESS][DOMAIN_NAME]" at bounding box center [874, 20] width 159 height 14
click at [994, 3] on div "[EMAIL_ADDRESS][DOMAIN_NAME] Logout" at bounding box center [522, 19] width 1044 height 39
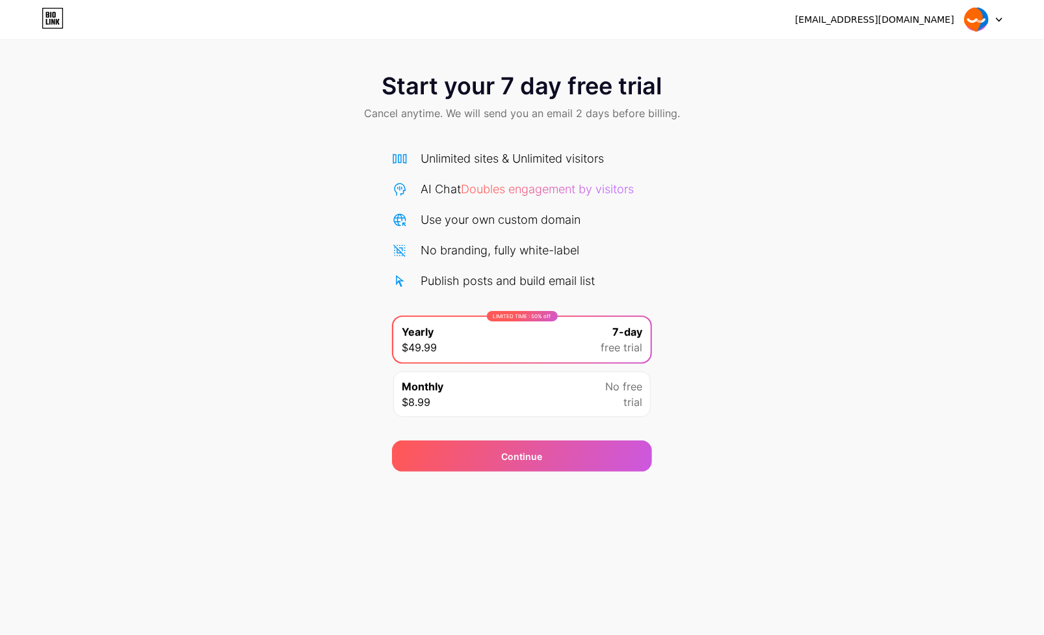
click at [994, 8] on div at bounding box center [984, 19] width 38 height 23
click at [1001, 10] on div at bounding box center [984, 19] width 38 height 23
click at [520, 194] on span "Doubles engagement by visitors" at bounding box center [547, 189] width 173 height 14
click at [534, 571] on div "[EMAIL_ADDRESS][DOMAIN_NAME] Logout Link Copied Start your 7 day free trial Can…" at bounding box center [522, 317] width 1044 height 635
